Goal: Transaction & Acquisition: Download file/media

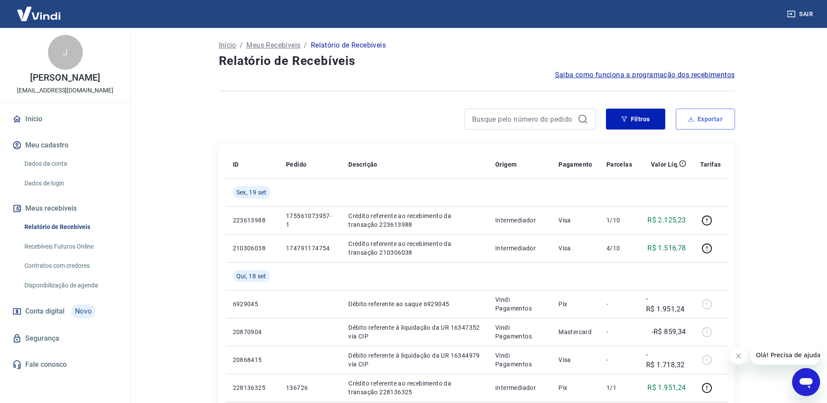
click at [693, 118] on icon "button" at bounding box center [691, 119] width 6 height 6
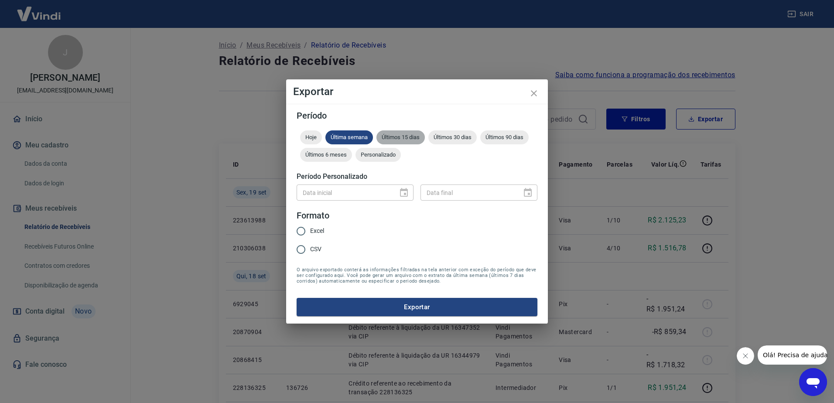
click at [390, 138] on span "Últimos 15 dias" at bounding box center [400, 137] width 48 height 7
click at [300, 231] on input "Excel" at bounding box center [301, 231] width 18 height 18
radio input "true"
click at [417, 307] on button "Exportar" at bounding box center [417, 307] width 241 height 18
